Goal: Task Accomplishment & Management: Manage account settings

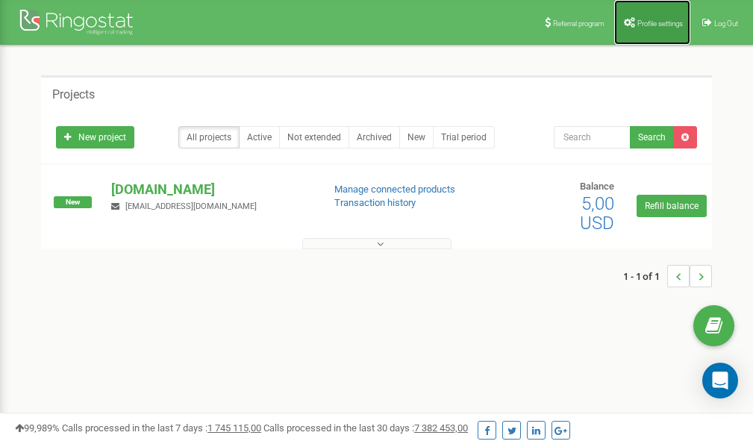
click at [645, 28] on link "Profile settings" at bounding box center [652, 22] width 76 height 45
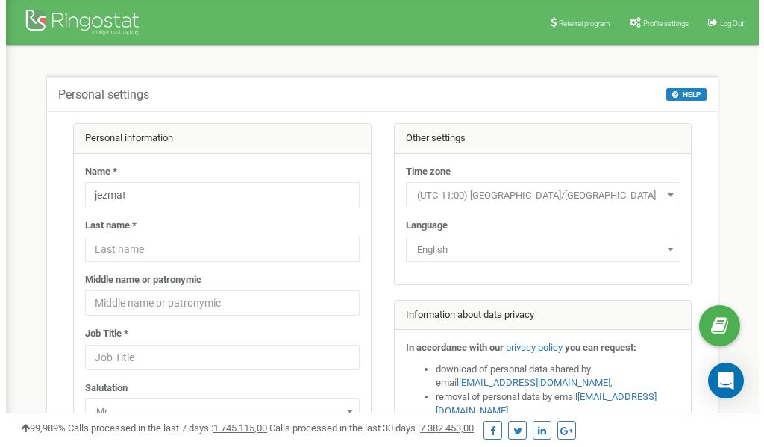
scroll to position [75, 0]
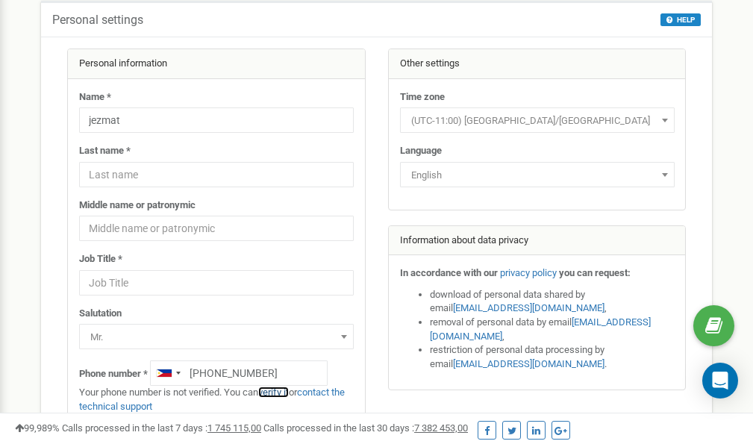
click at [278, 392] on link "verify it" at bounding box center [273, 391] width 31 height 11
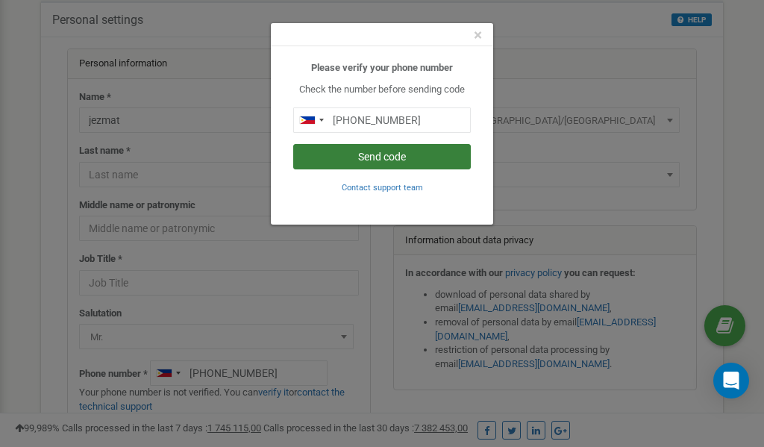
click at [368, 155] on button "Send code" at bounding box center [382, 156] width 178 height 25
